Goal: Information Seeking & Learning: Find specific page/section

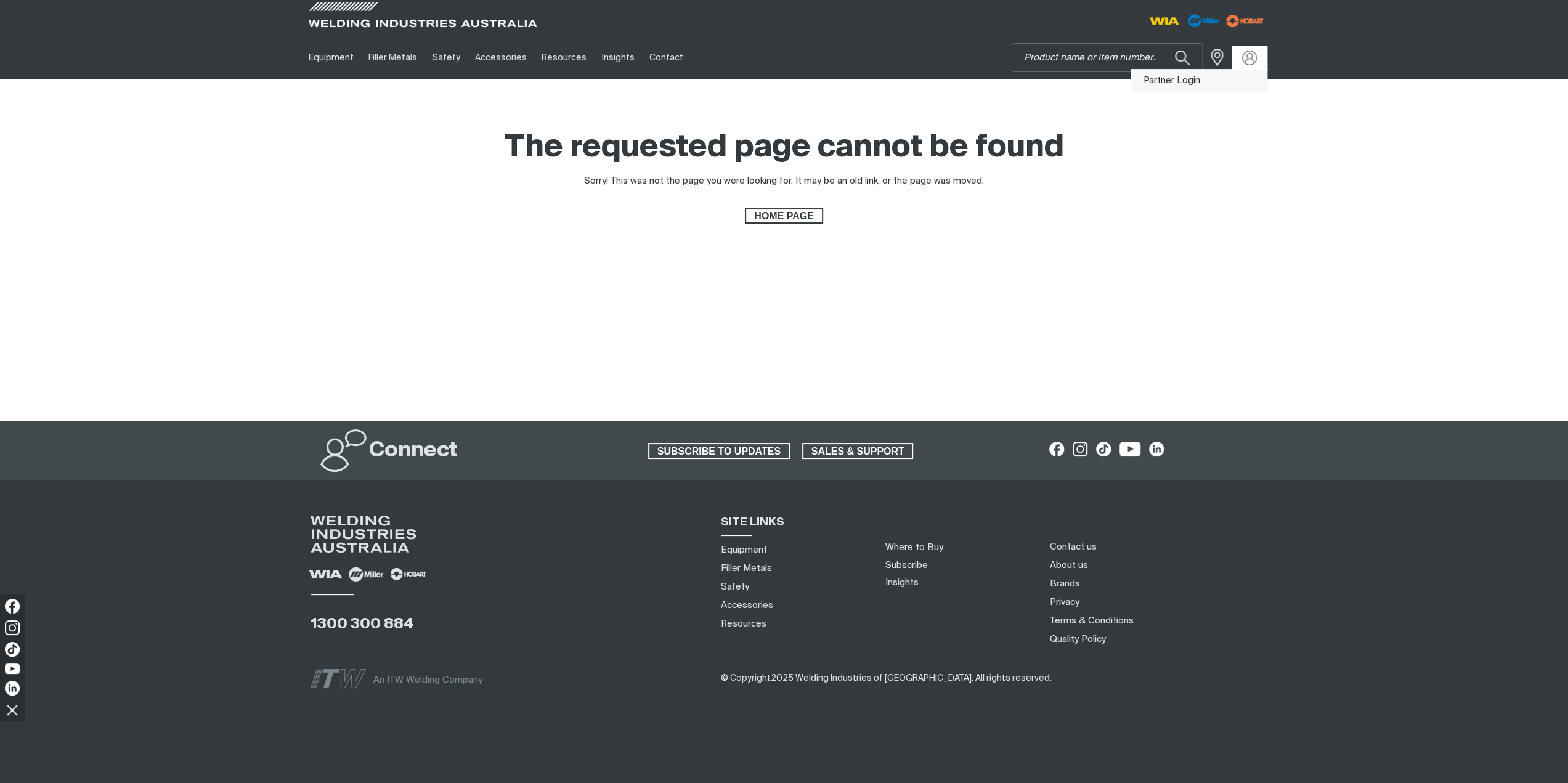
click at [1232, 79] on link "Partner Login" at bounding box center [1199, 80] width 135 height 23
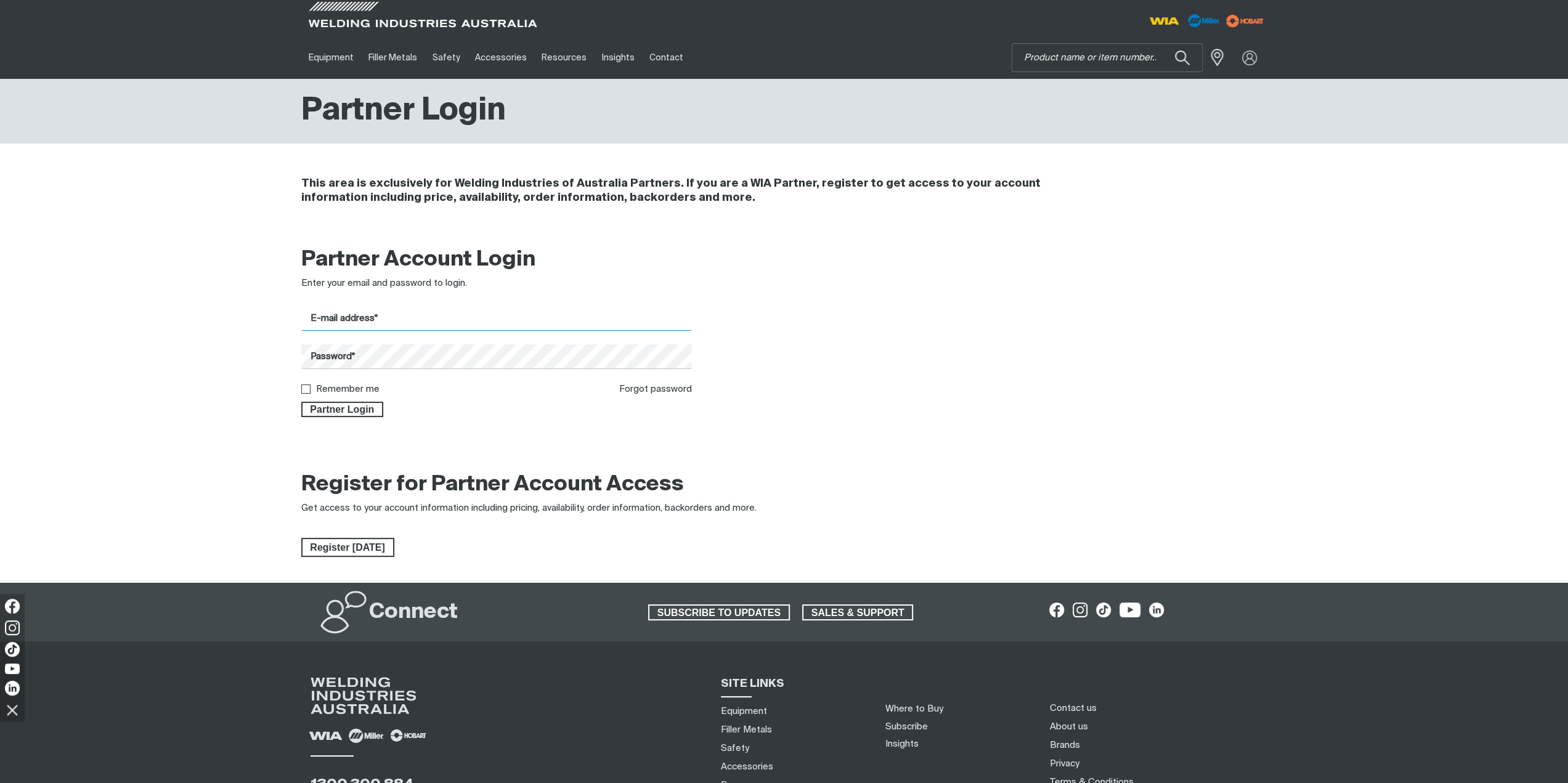
drag, startPoint x: 510, startPoint y: 316, endPoint x: 504, endPoint y: 330, distance: 15.2
click at [510, 316] on input "E-mail address*" at bounding box center [496, 318] width 391 height 24
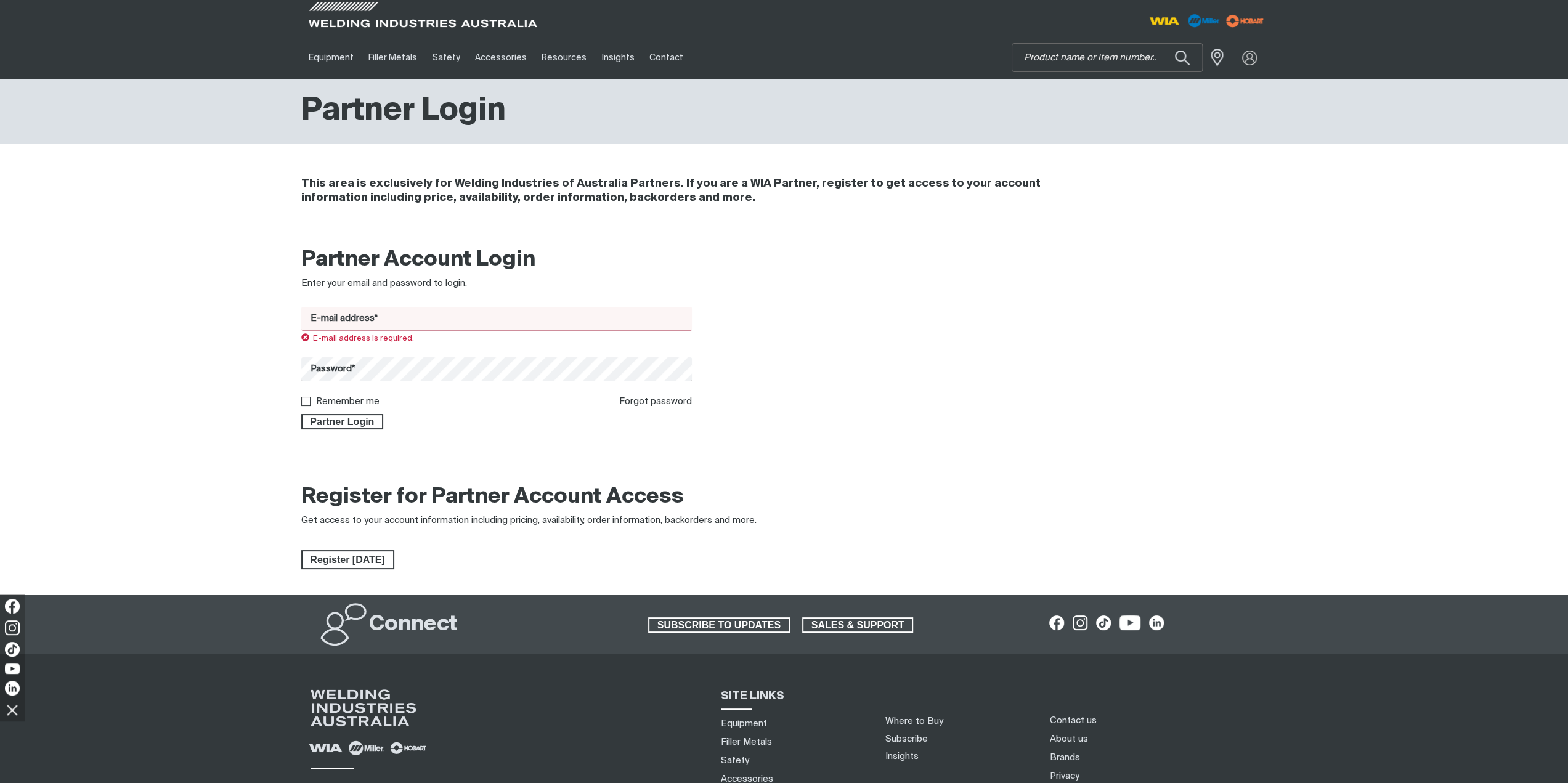
type input "[EMAIL_ADDRESS][DOMAIN_NAME]"
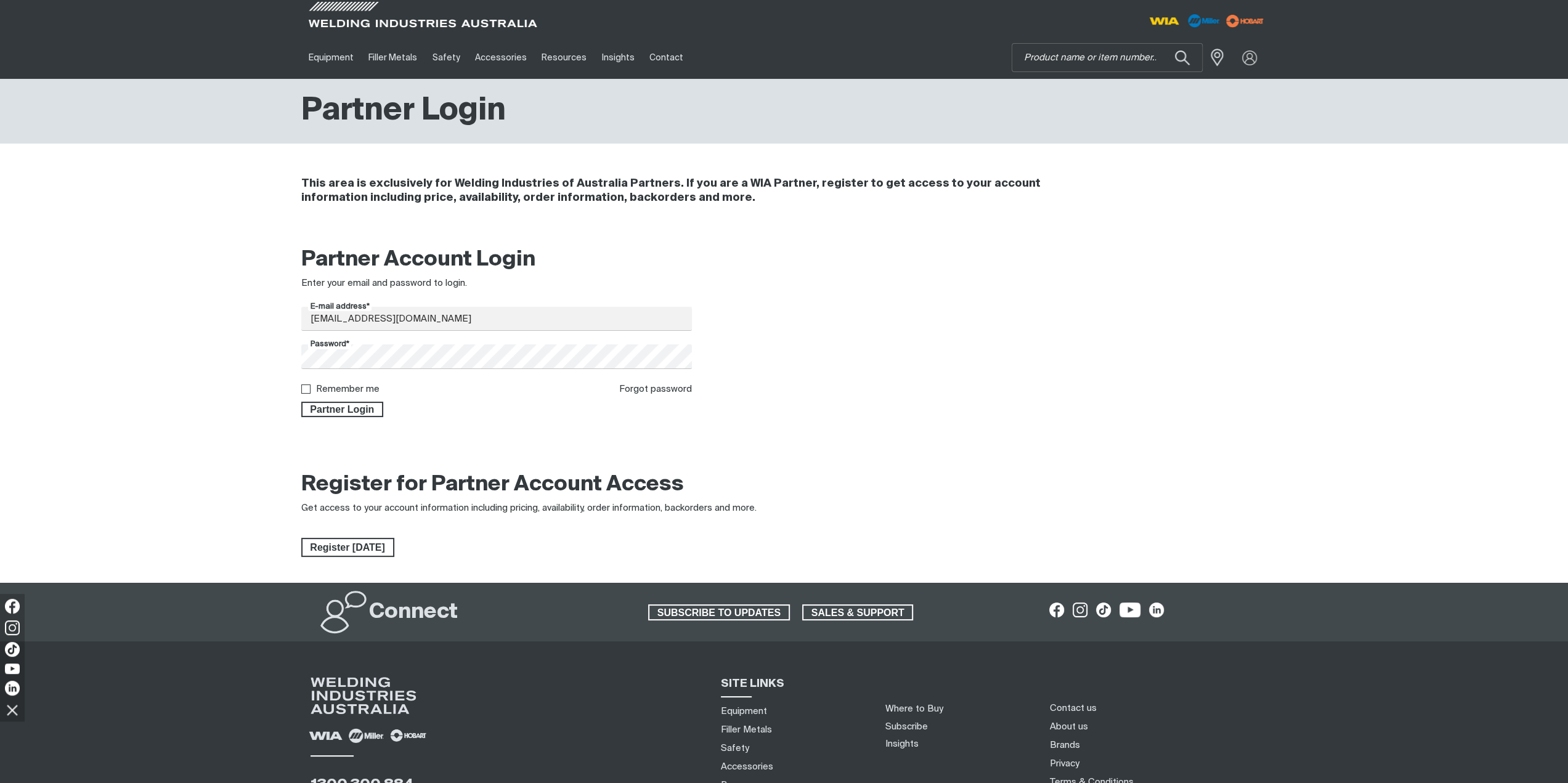
click at [338, 389] on label "Remember me" at bounding box center [348, 389] width 64 height 9
click at [309, 389] on input "Remember me" at bounding box center [305, 389] width 8 height 8
checkbox input "true"
click at [336, 407] on span "Partner Login" at bounding box center [343, 409] width 80 height 16
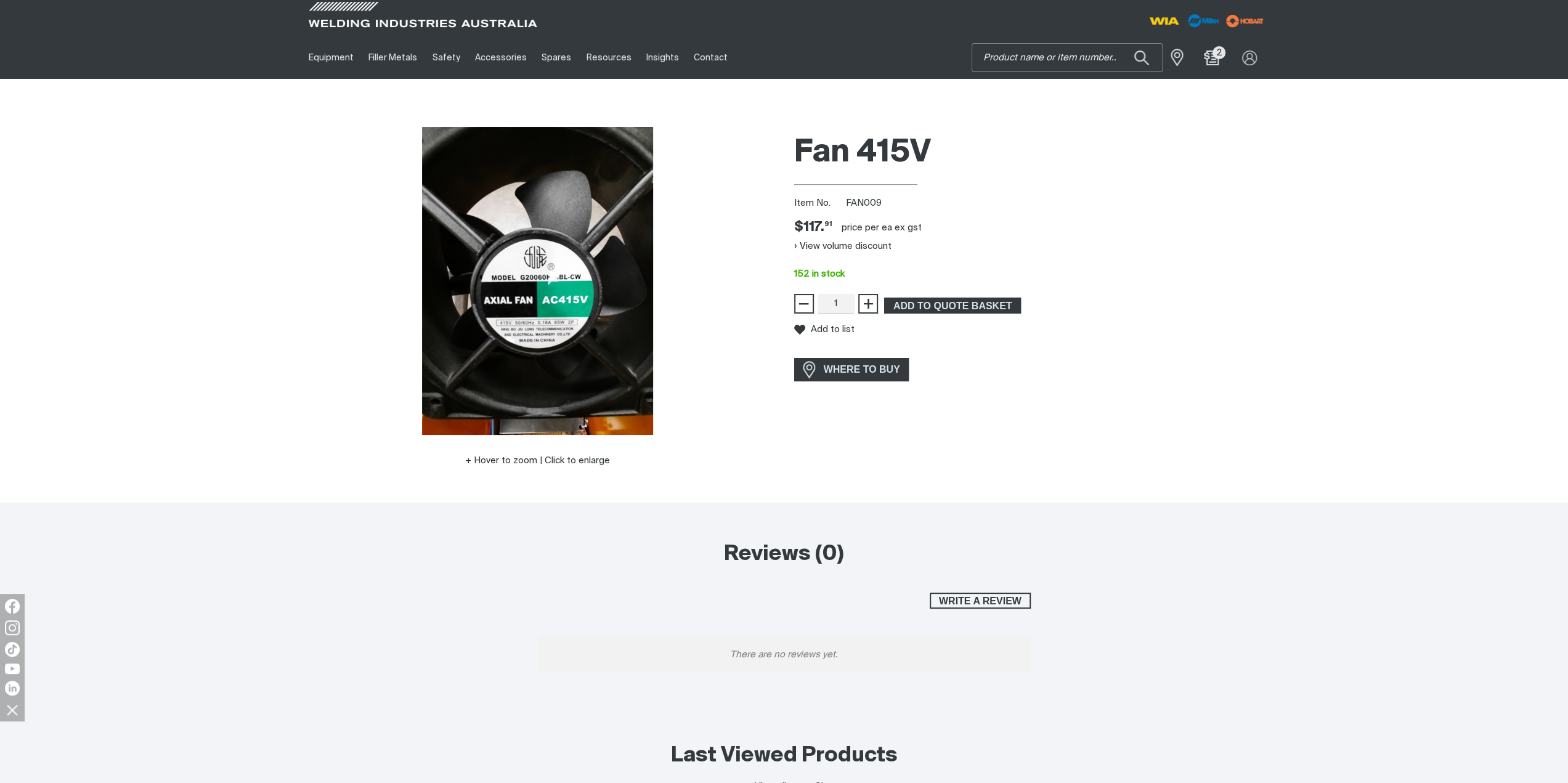
click at [1072, 58] on input "Search" at bounding box center [1067, 57] width 190 height 28
click at [1145, 55] on button "Search products" at bounding box center [1142, 58] width 50 height 35
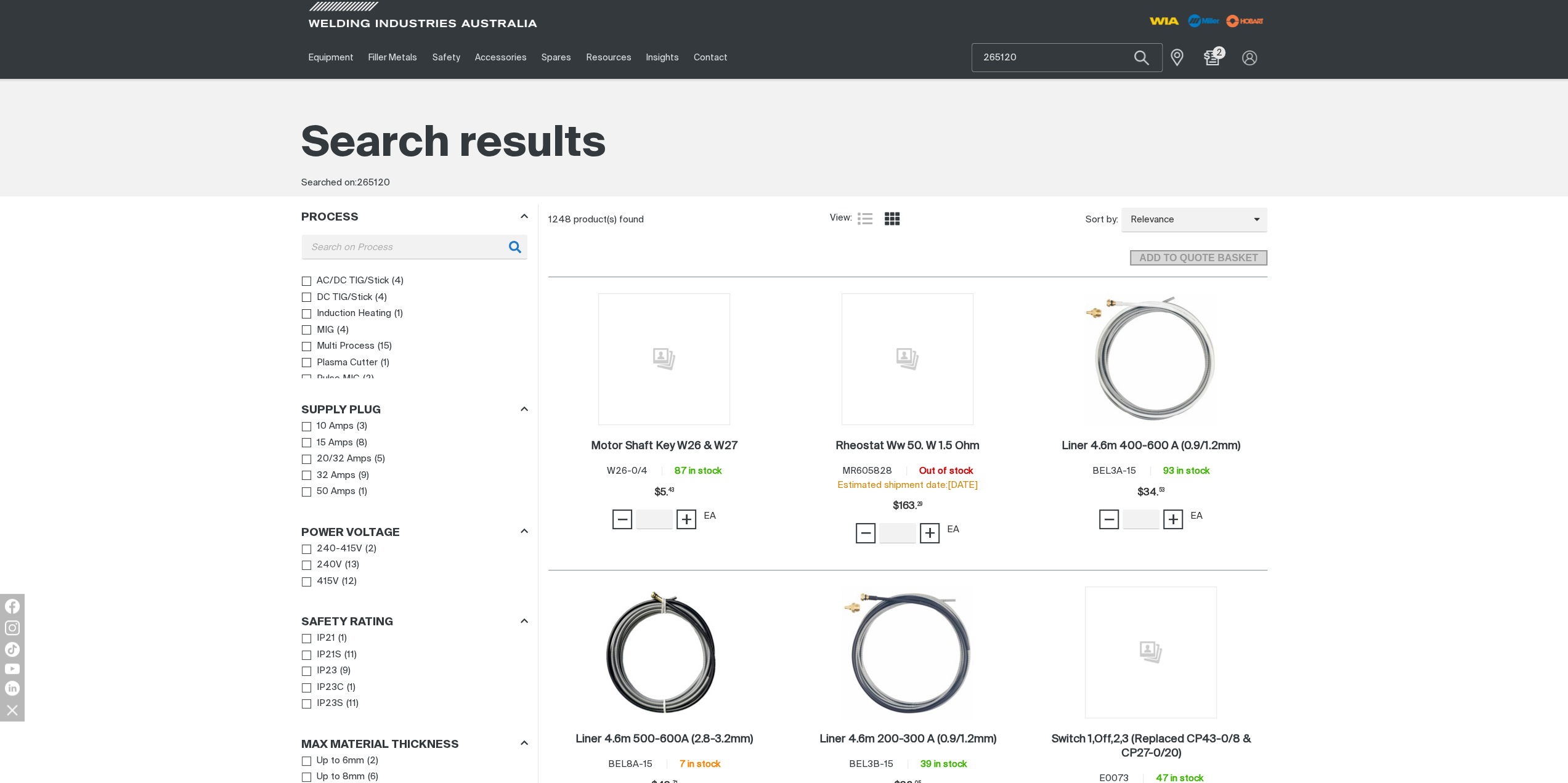
drag, startPoint x: 1047, startPoint y: 55, endPoint x: 911, endPoint y: 56, distance: 136.0
click at [911, 56] on div "Equipment Stick Welders TIG Welders MIG Welders Multi-Process Welders Engine Dr…" at bounding box center [784, 57] width 966 height 43
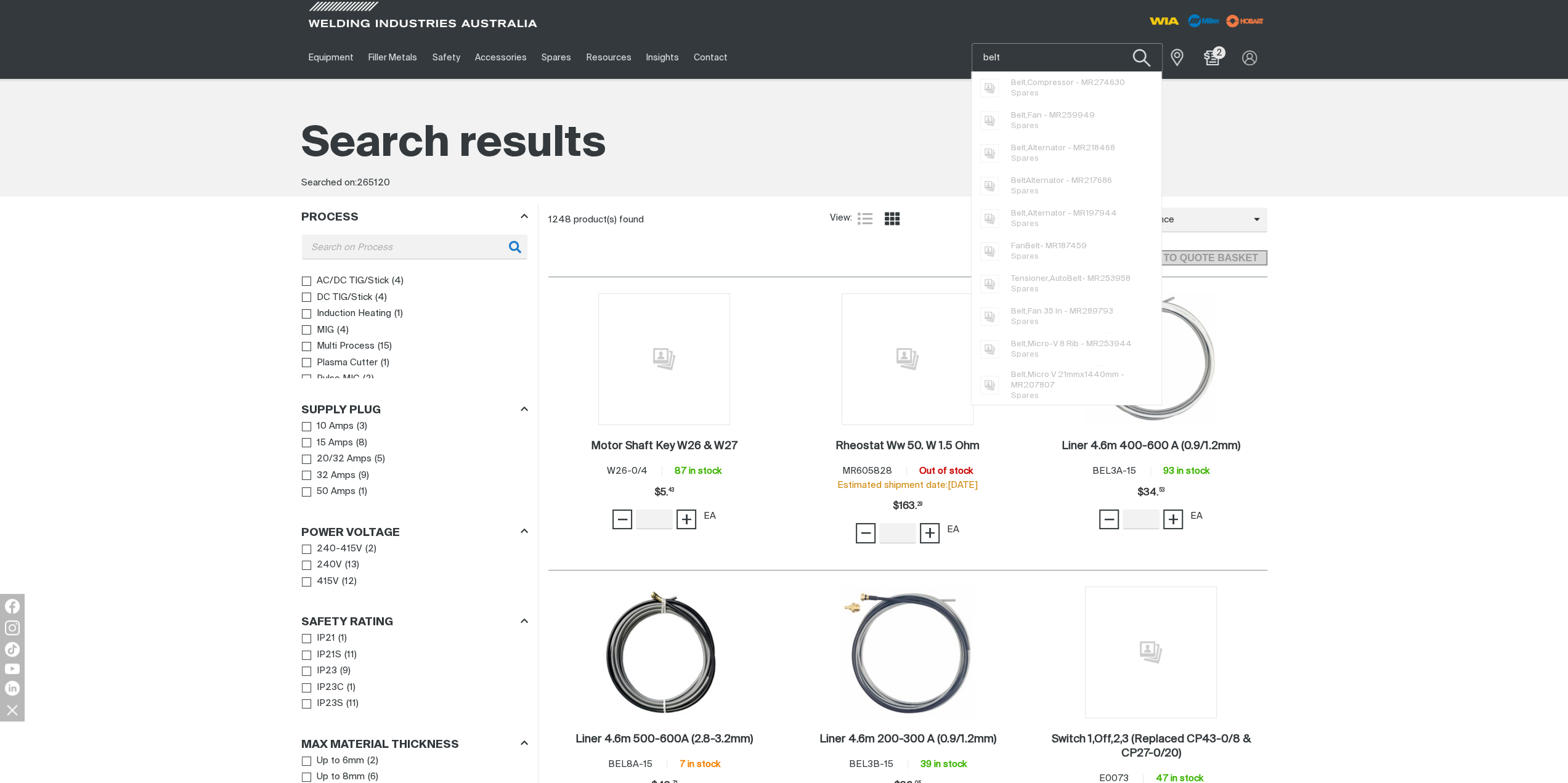
type input "belt"
click at [1148, 57] on button "Search products" at bounding box center [1142, 58] width 50 height 35
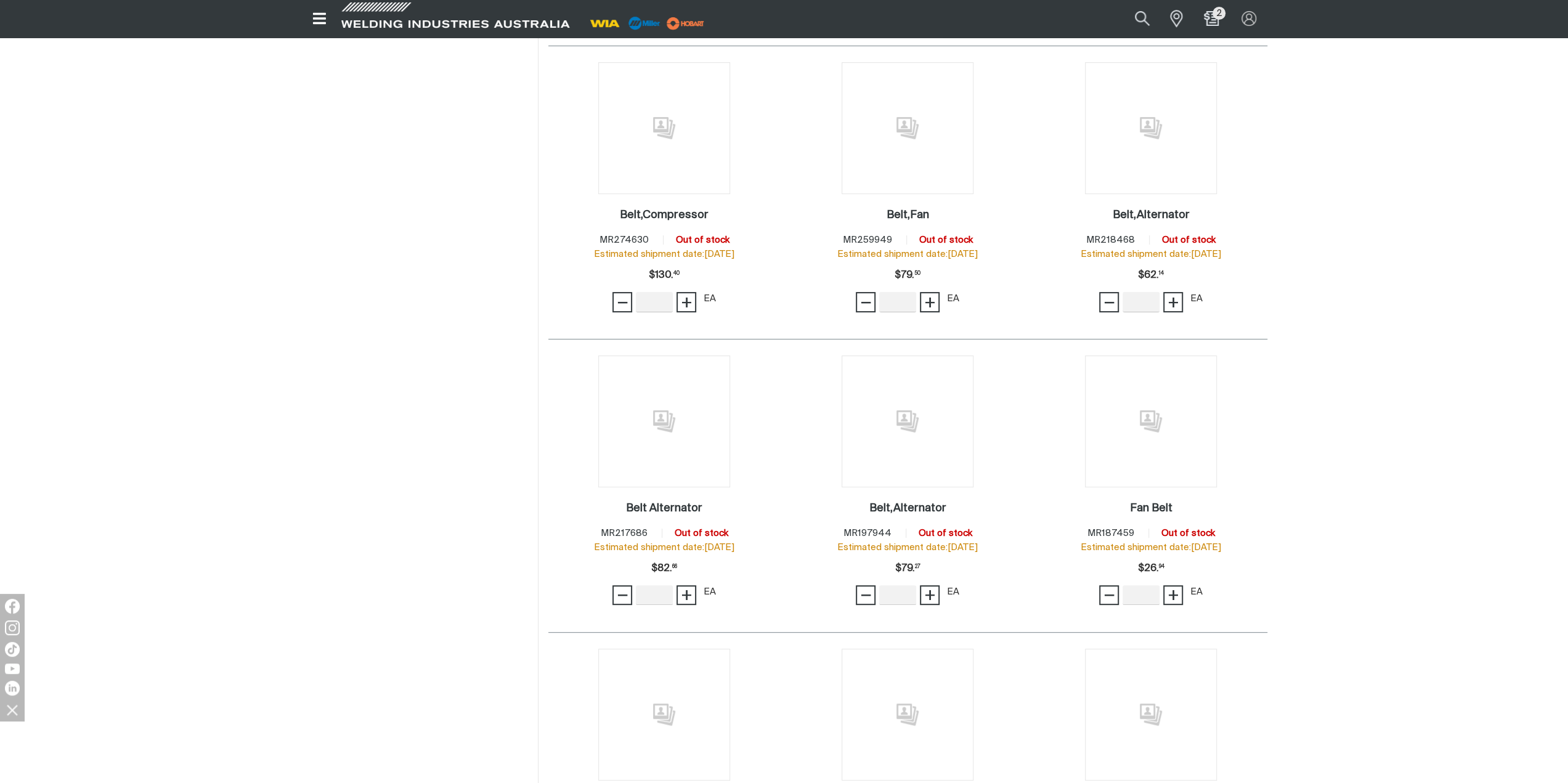
scroll to position [247, 0]
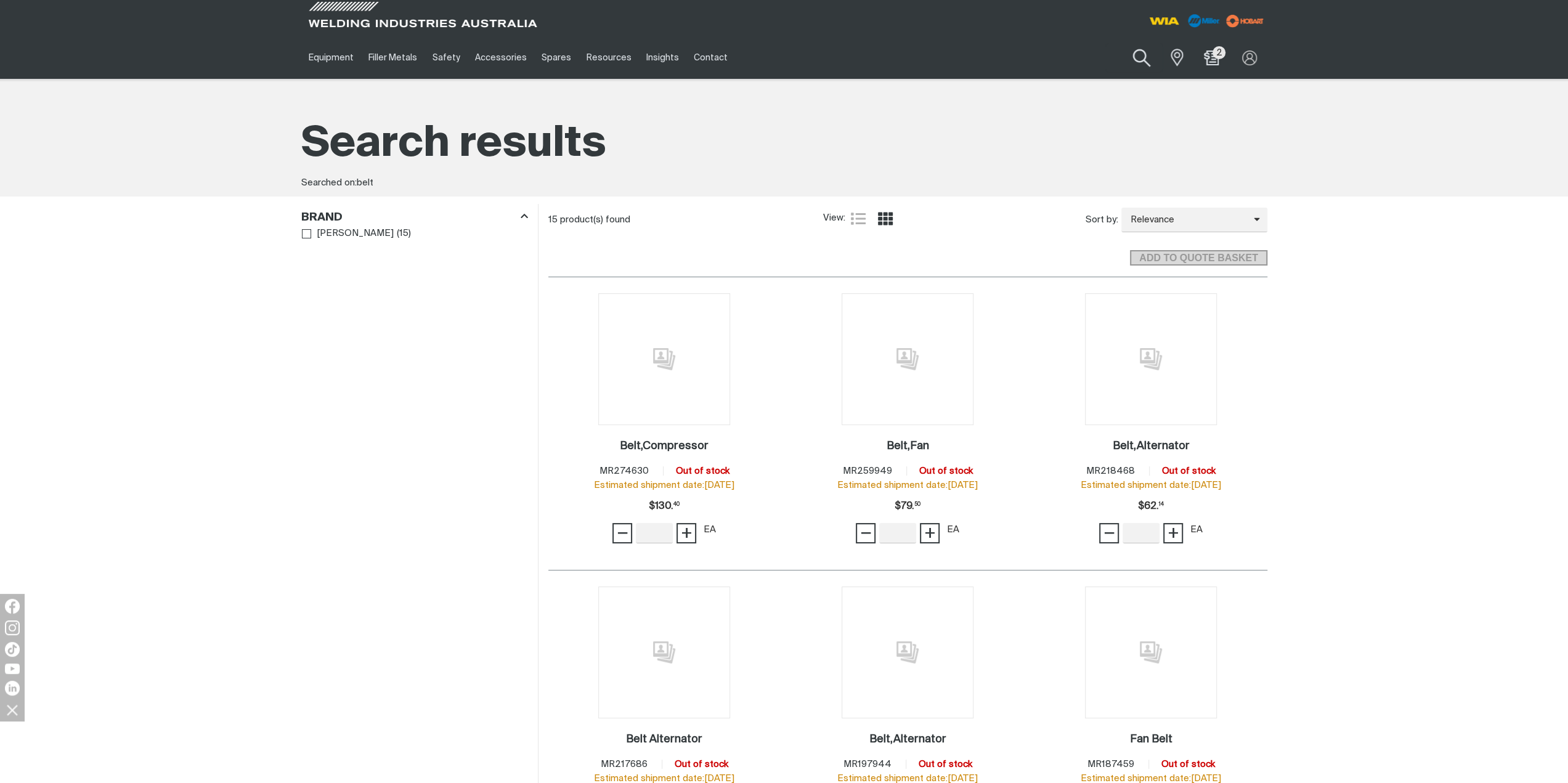
click at [1141, 55] on button "Search products" at bounding box center [1142, 58] width 50 height 35
drag, startPoint x: 1072, startPoint y: 64, endPoint x: 955, endPoint y: 56, distance: 117.3
click at [955, 56] on div "Equipment Stick Welders TIG Welders MIG Welders Multi-Process Welders Engine Dr…" at bounding box center [784, 57] width 966 height 43
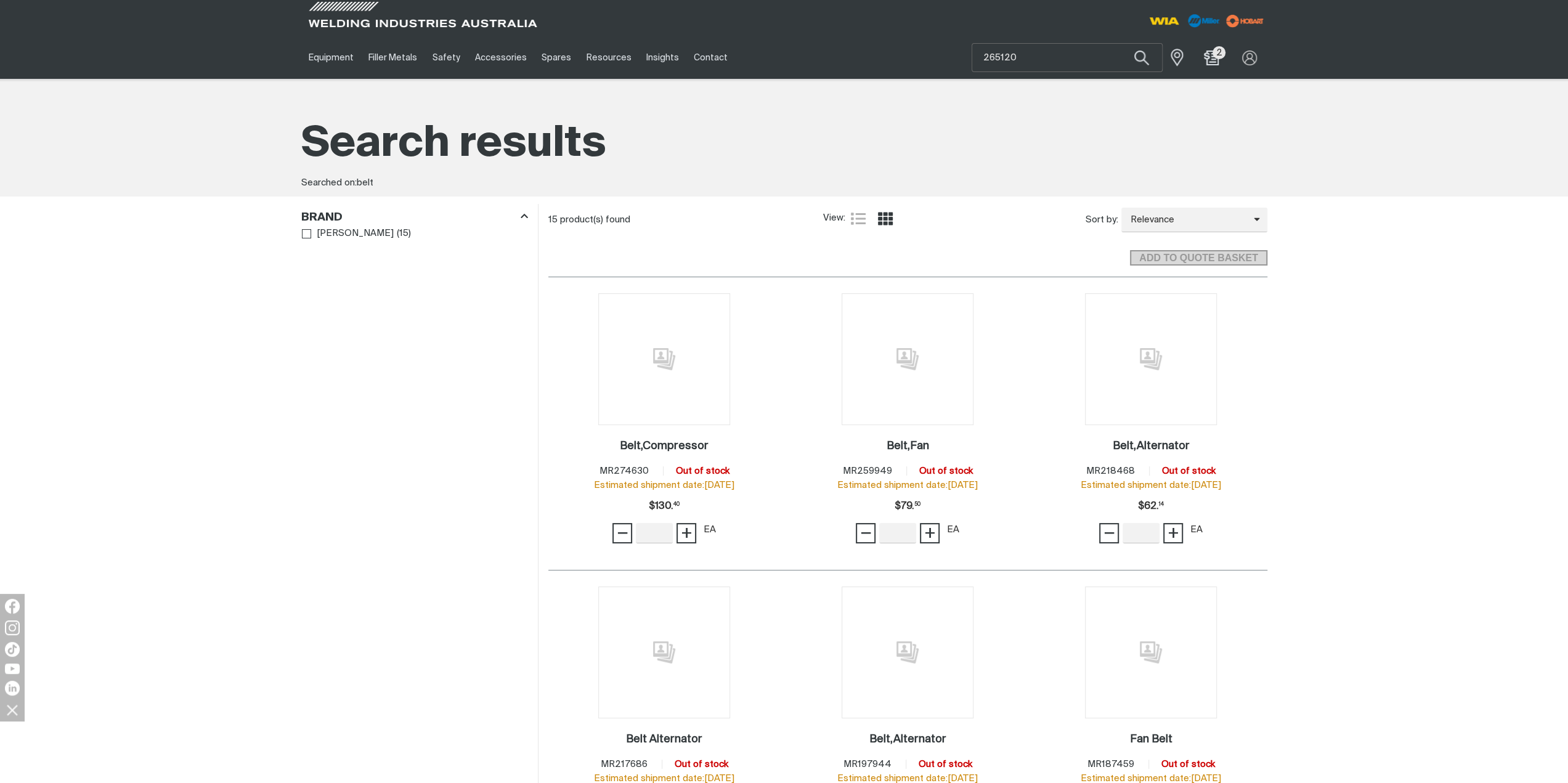
type input "belt"
